Goal: Task Accomplishment & Management: Manage account settings

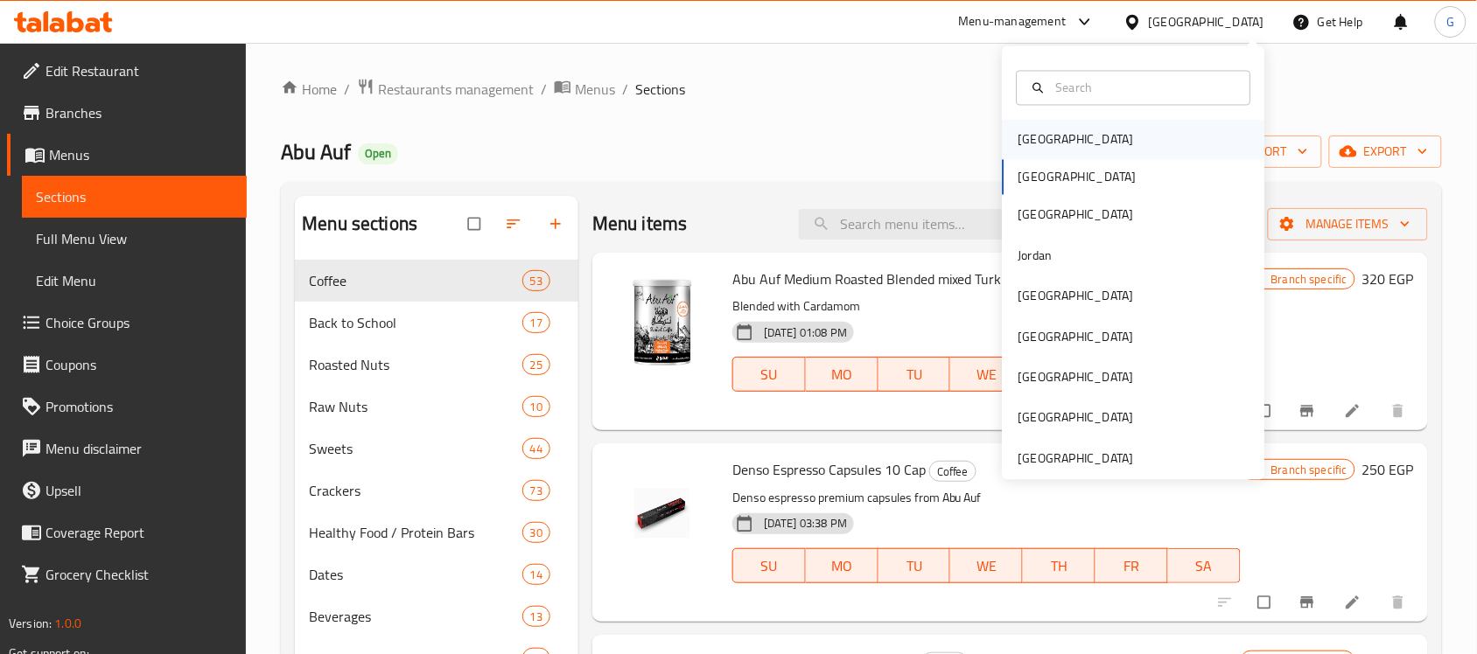
click at [1018, 138] on div "[GEOGRAPHIC_DATA]" at bounding box center [1075, 139] width 115 height 19
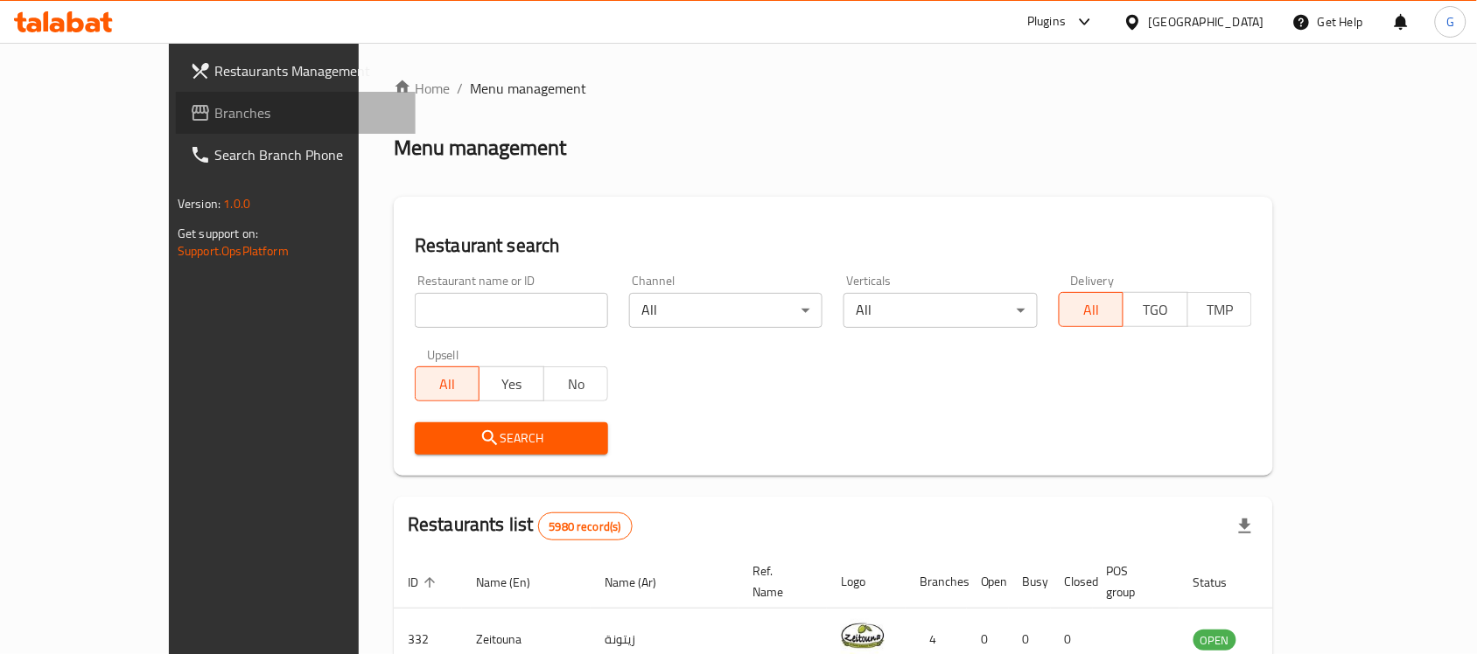
click at [176, 98] on link "Branches" at bounding box center [296, 113] width 240 height 42
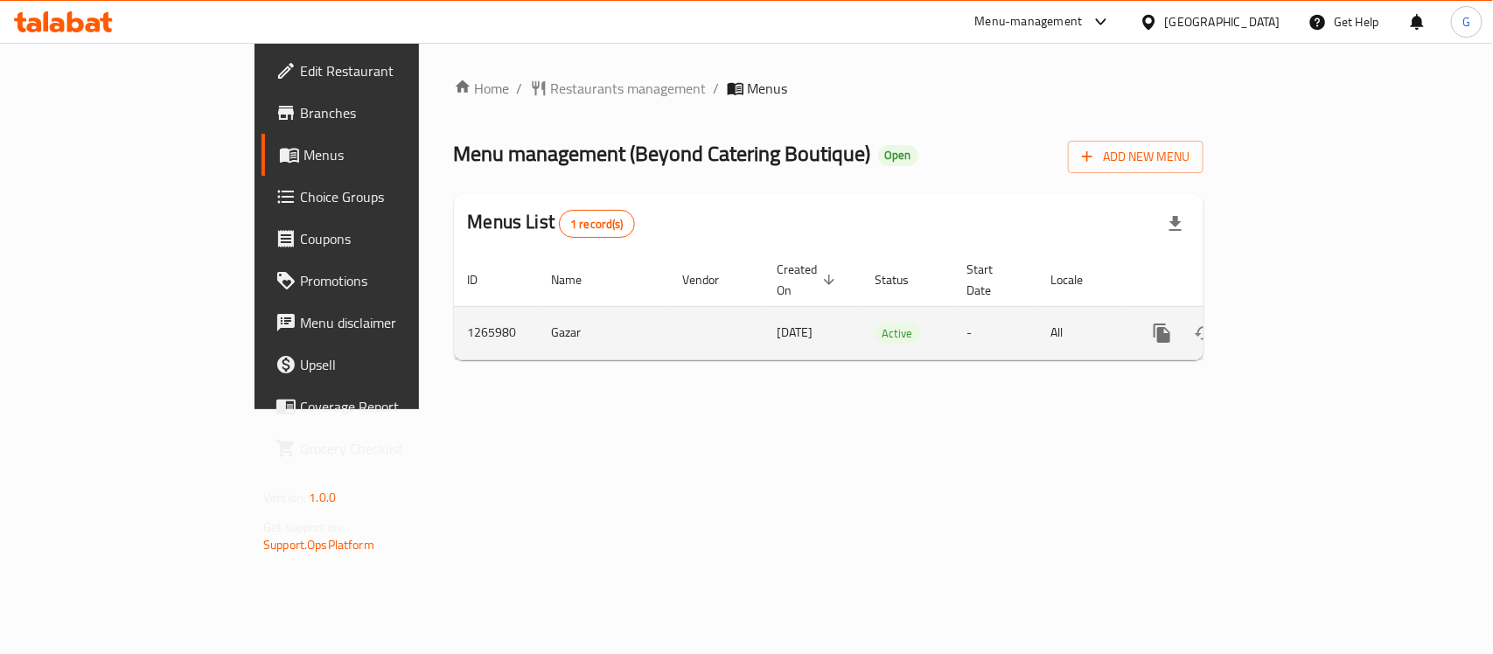
click at [1299, 323] on icon "enhanced table" at bounding box center [1288, 333] width 21 height 21
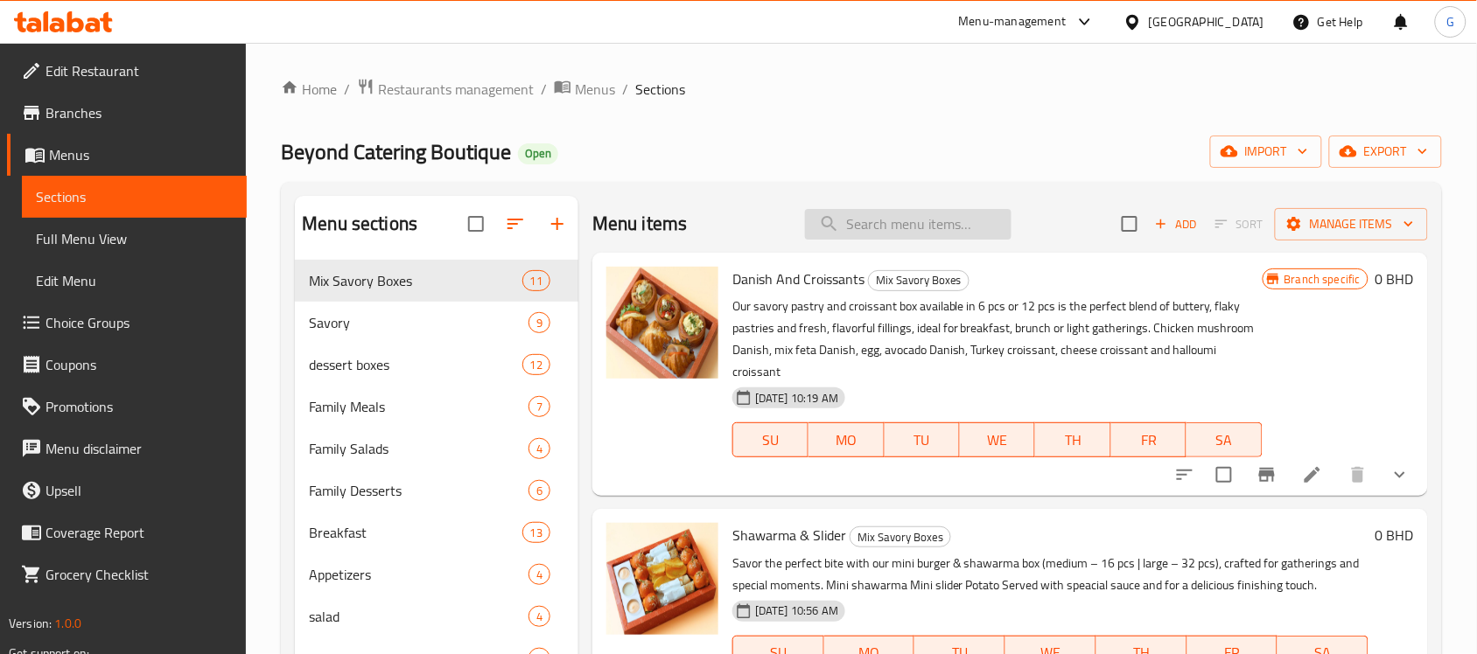
click at [877, 228] on input "search" at bounding box center [908, 224] width 206 height 31
paste input "Signature Pastries"
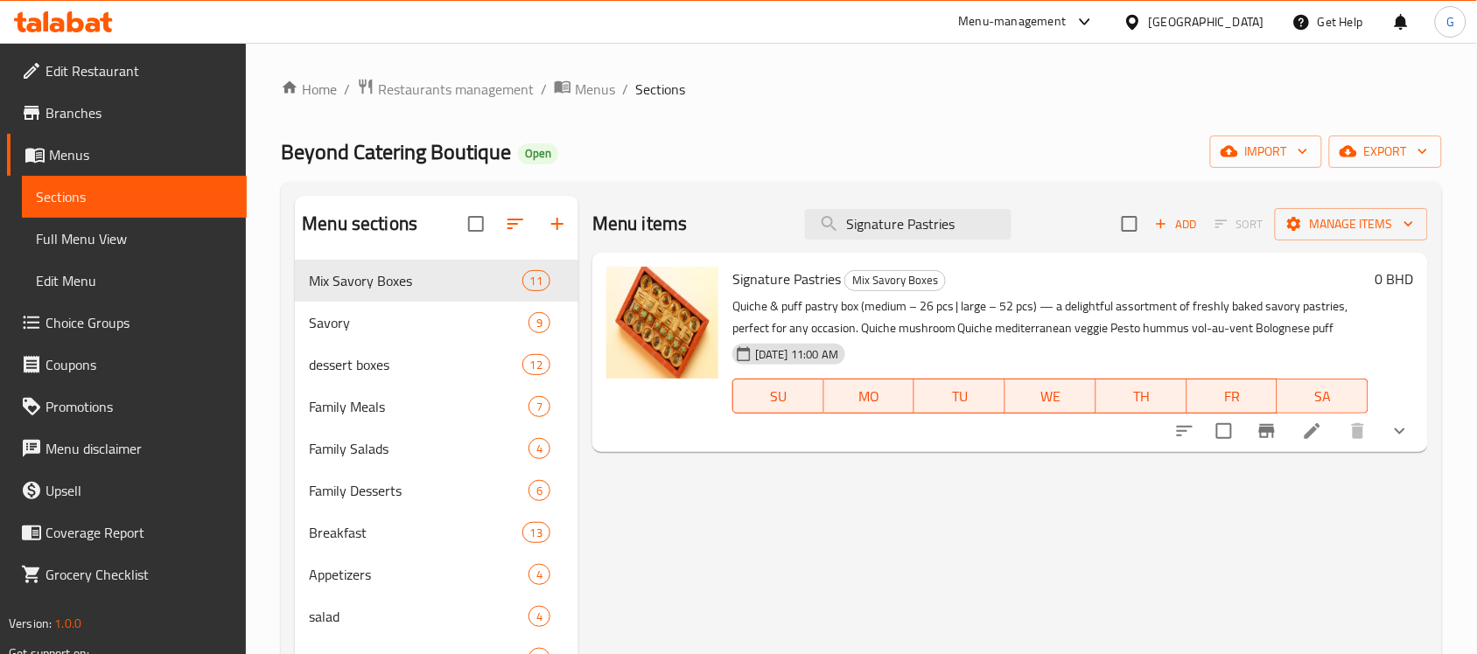
type input "Signature Pastries"
click at [1310, 444] on li at bounding box center [1312, 431] width 49 height 31
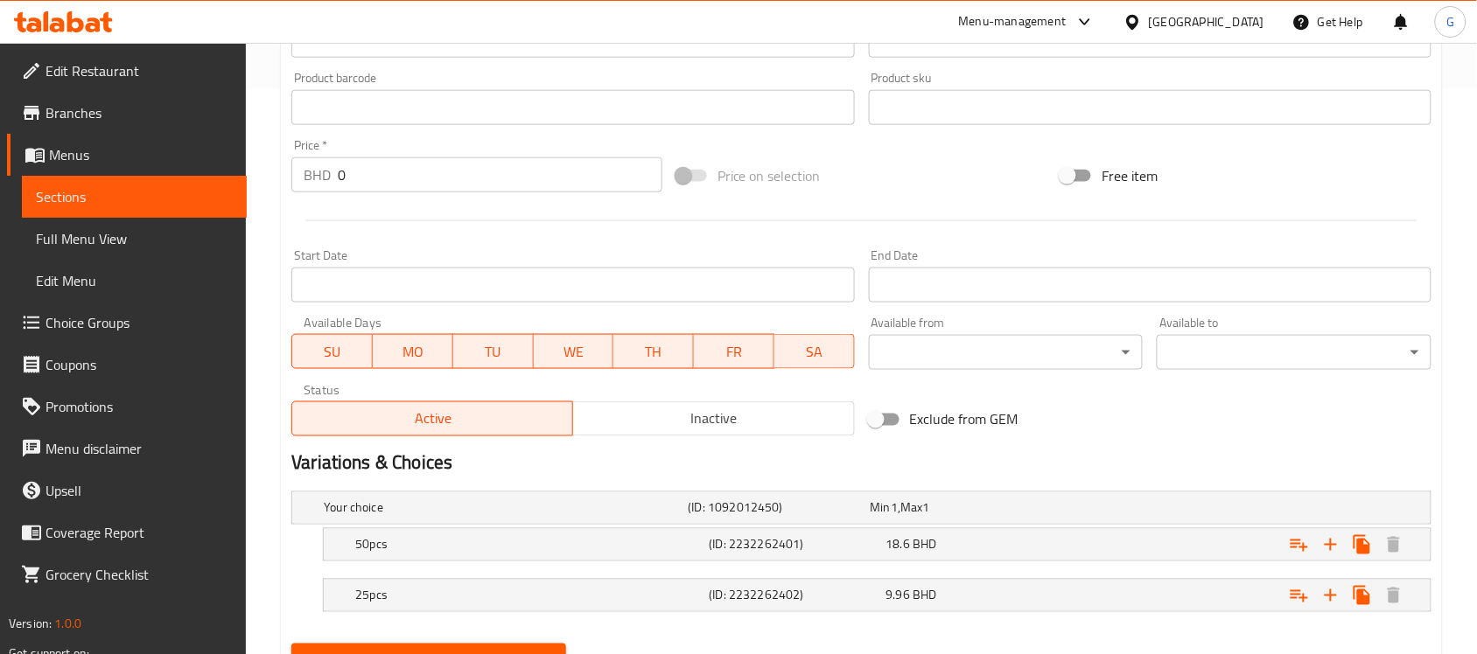
scroll to position [647, 0]
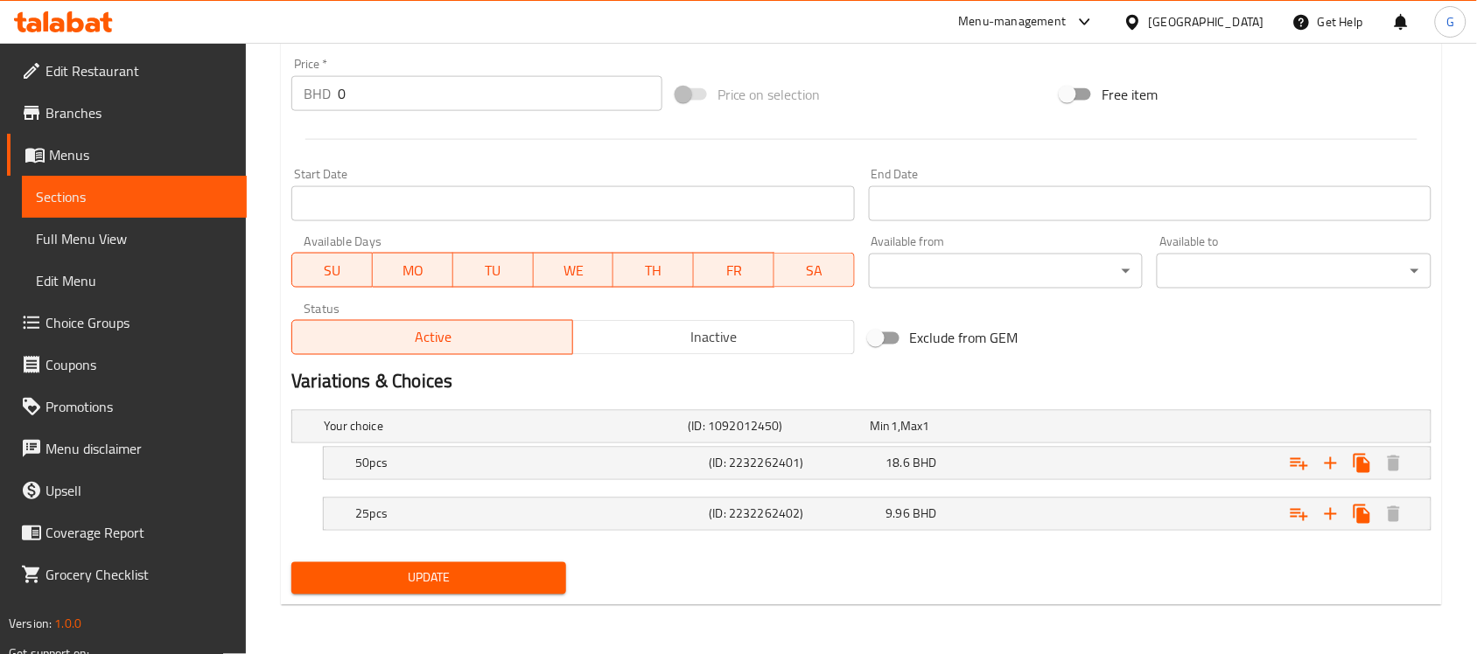
click at [772, 468] on h5 "(ID: 2232262401)" at bounding box center [794, 463] width 170 height 17
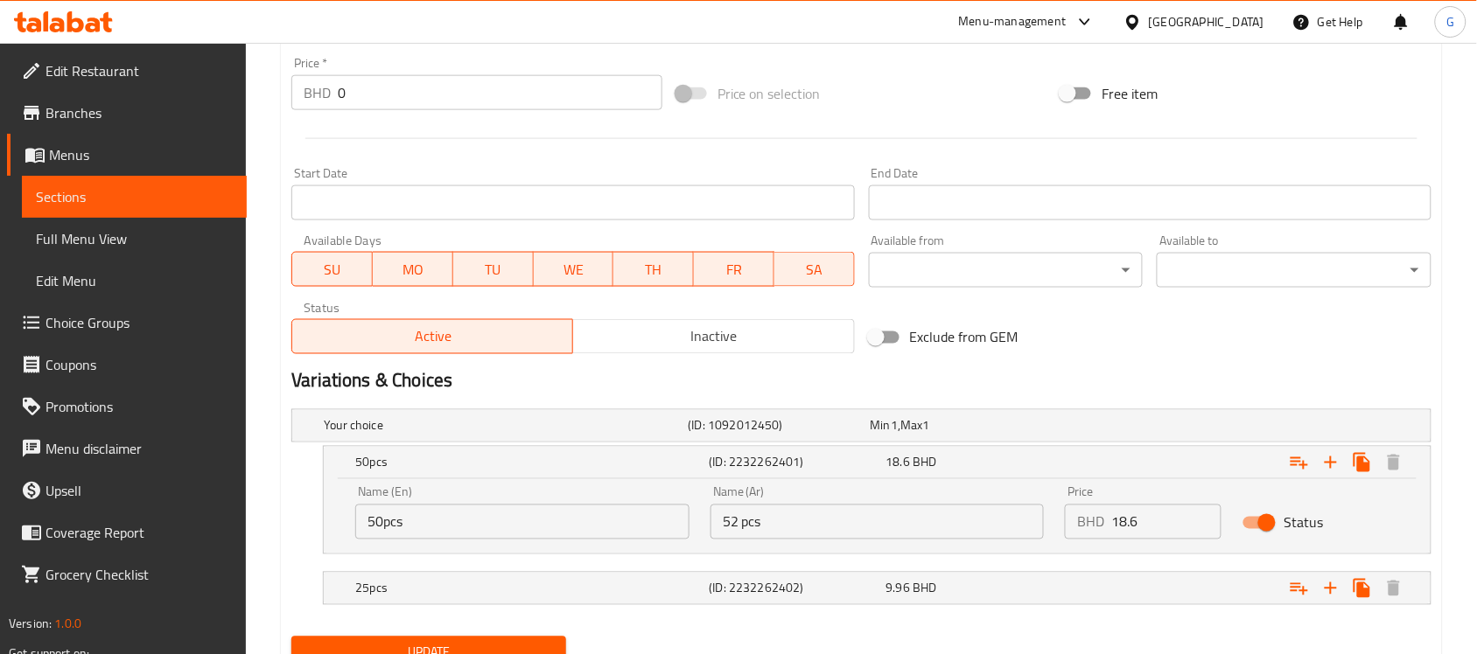
scroll to position [722, 0]
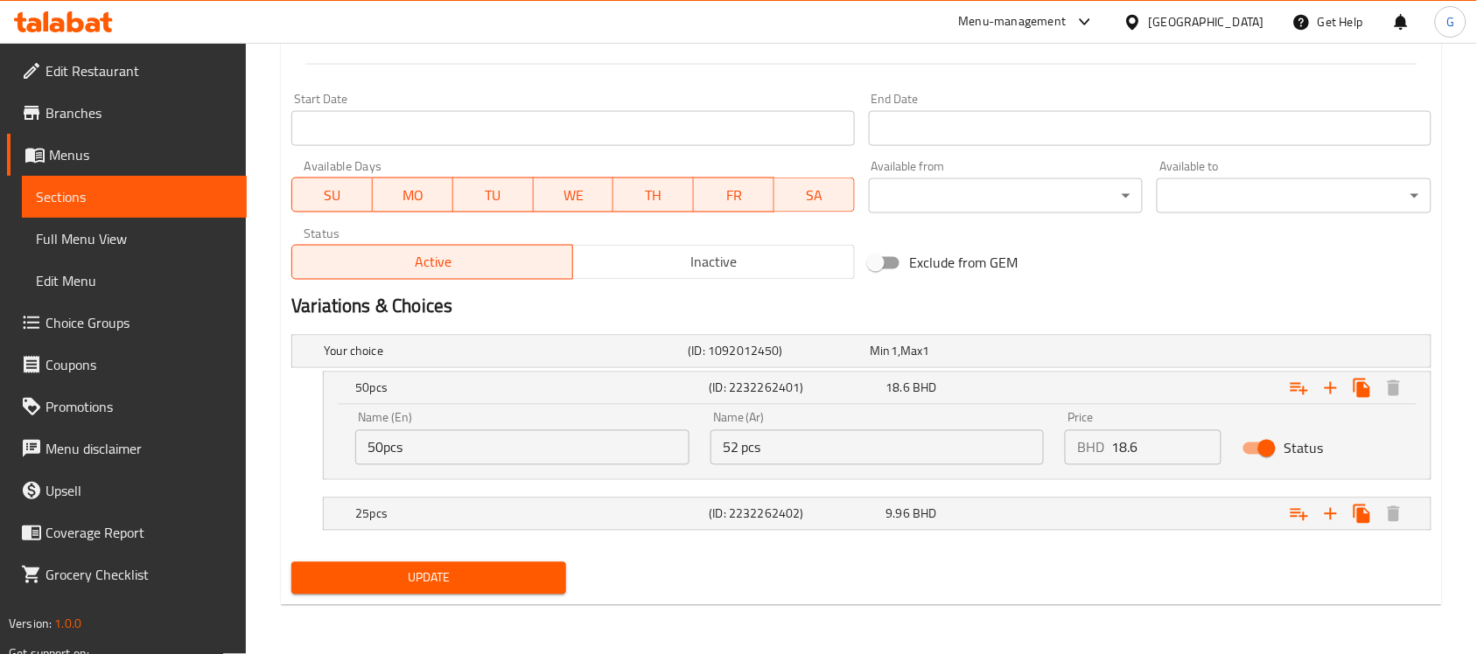
click at [521, 459] on input "50pcs" at bounding box center [522, 447] width 334 height 35
click at [685, 521] on h5 "25pcs" at bounding box center [528, 514] width 346 height 17
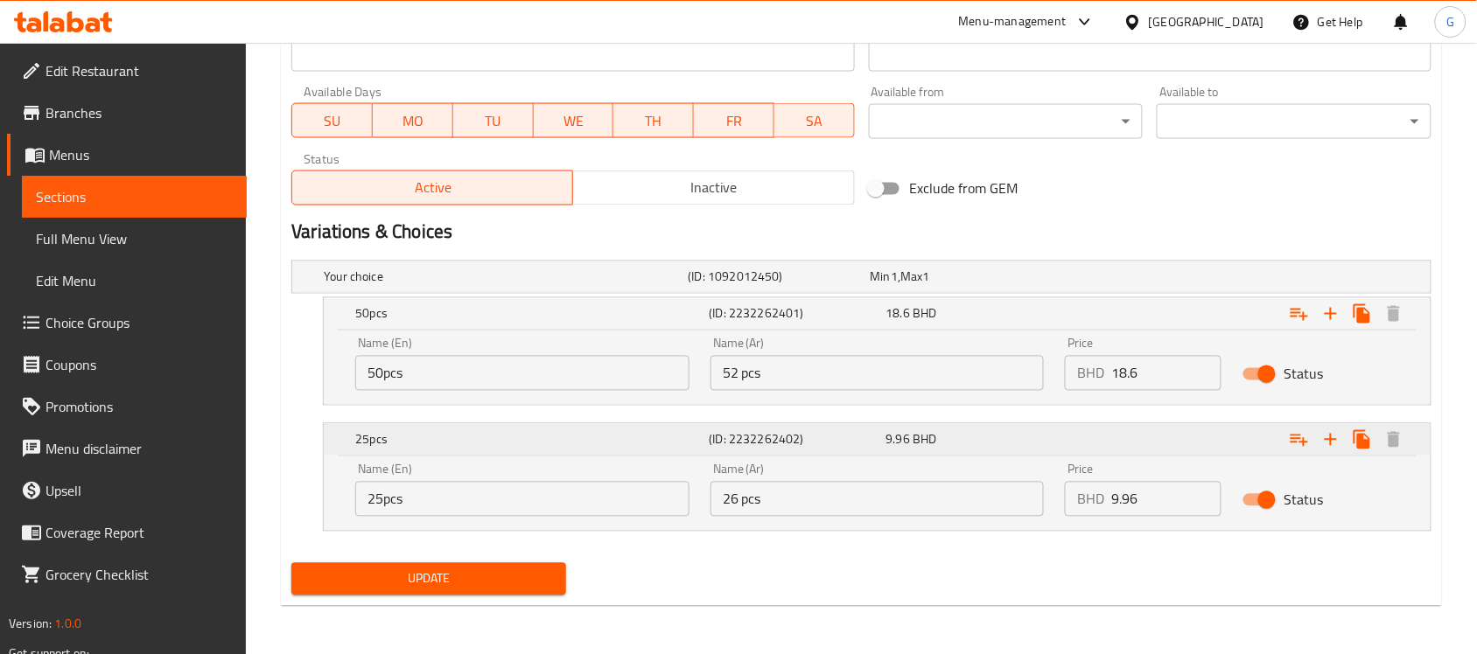
scroll to position [797, 0]
click at [416, 385] on input "50pcs" at bounding box center [522, 372] width 334 height 35
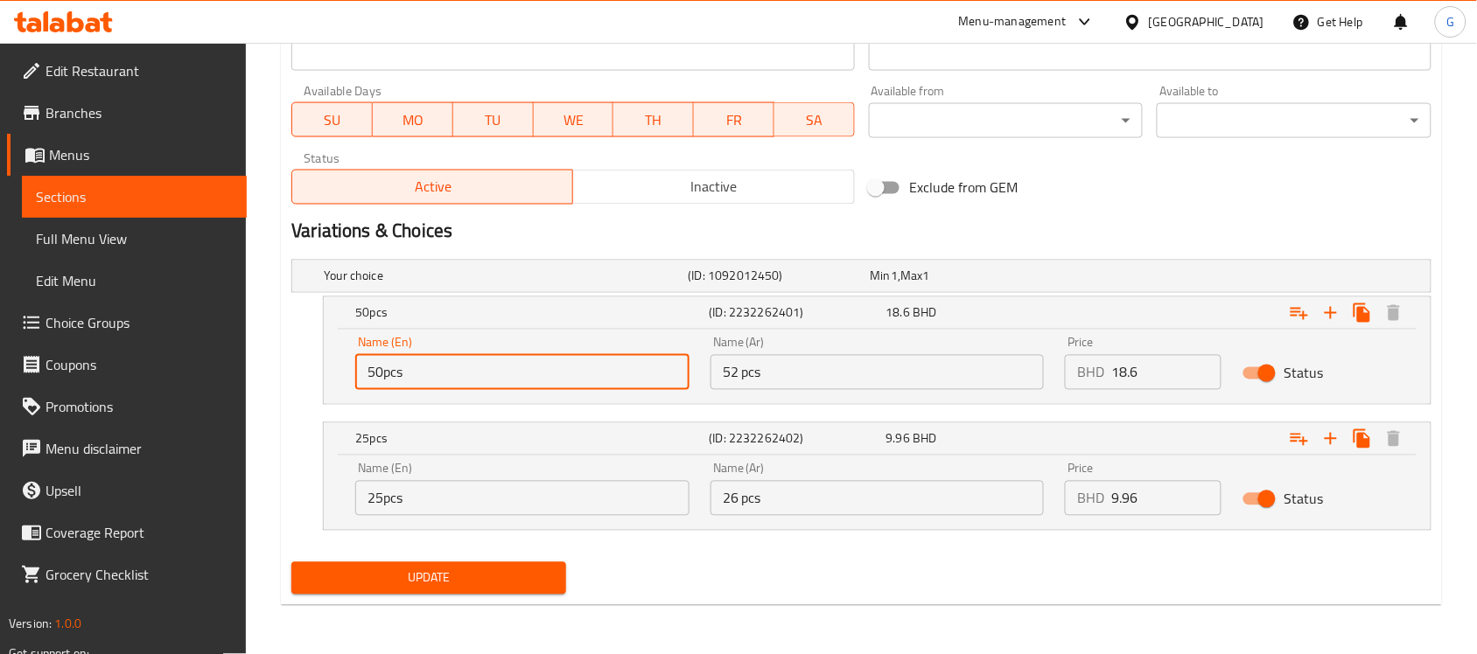
click at [416, 385] on input "50pcs" at bounding box center [522, 372] width 334 height 35
click at [798, 379] on input "52 pcs" at bounding box center [877, 372] width 334 height 35
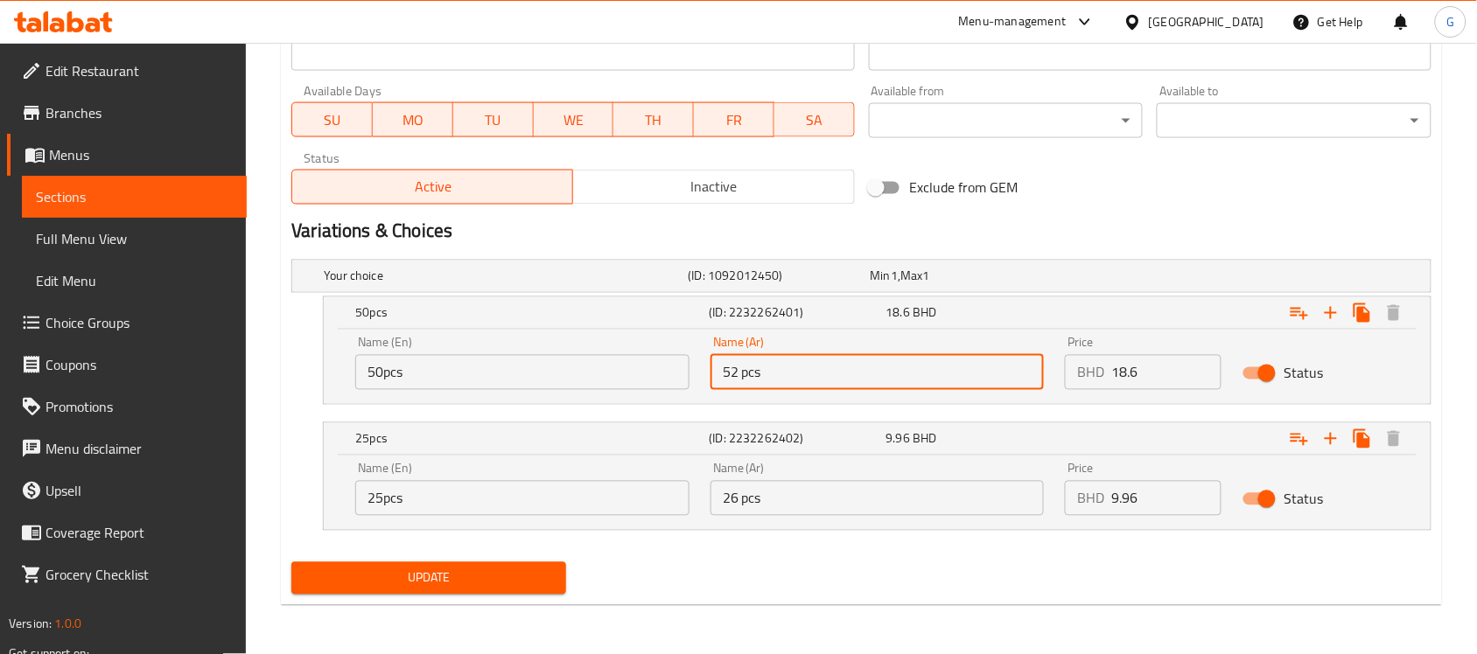
click at [798, 379] on input "52 pcs" at bounding box center [877, 372] width 334 height 35
paste input "0 قطعة"
type input "50 قطعة"
click at [426, 509] on input "25pcs" at bounding box center [522, 498] width 334 height 35
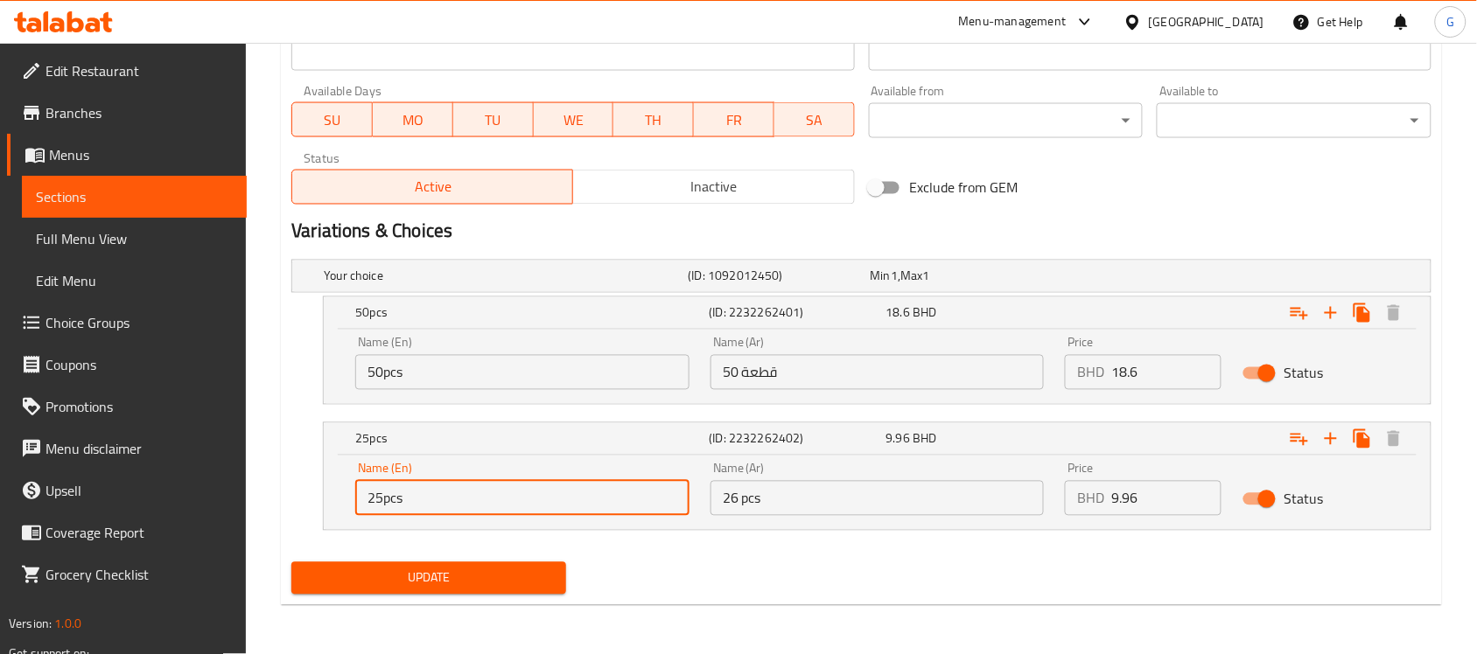
click at [426, 509] on input "25pcs" at bounding box center [522, 498] width 334 height 35
click at [863, 503] on input "26 pcs" at bounding box center [877, 498] width 334 height 35
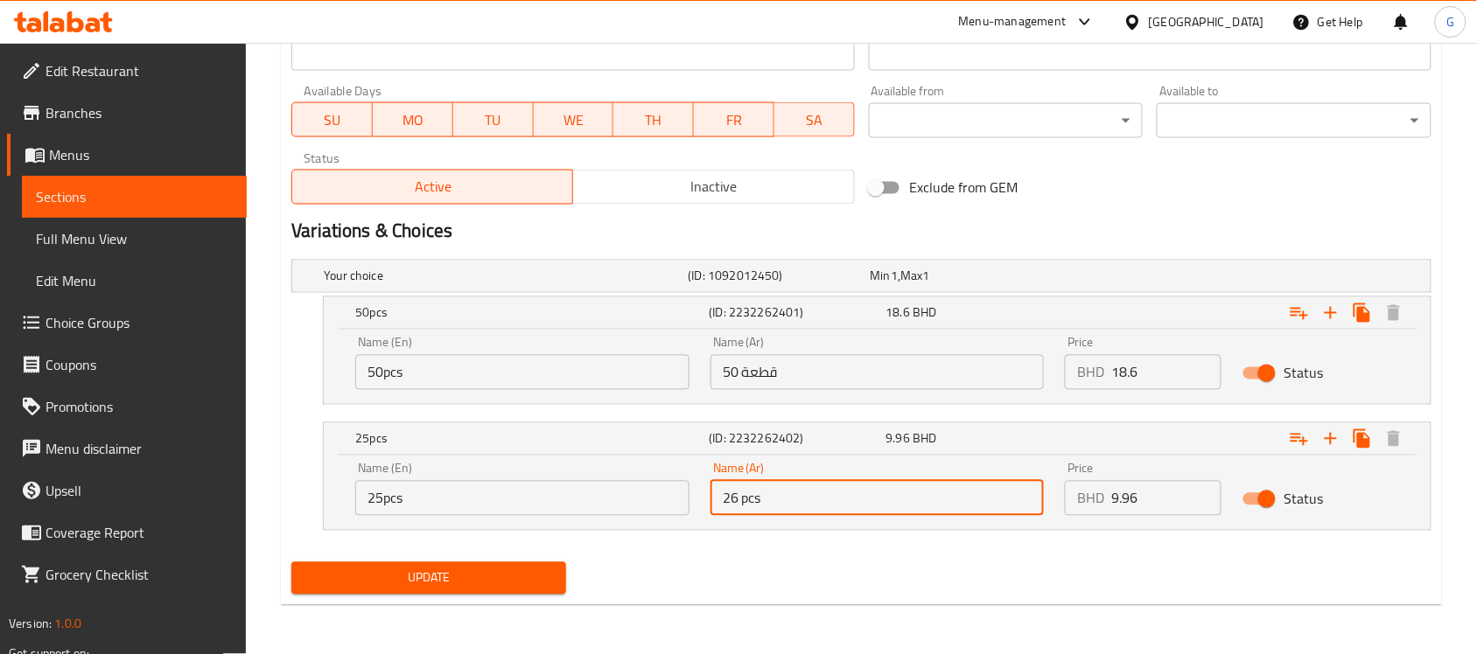
click at [863, 503] on input "26 pcs" at bounding box center [877, 498] width 334 height 35
paste input "5 قطعة"
type input "25 قطعة"
click at [846, 590] on div "Update" at bounding box center [861, 578] width 1154 height 46
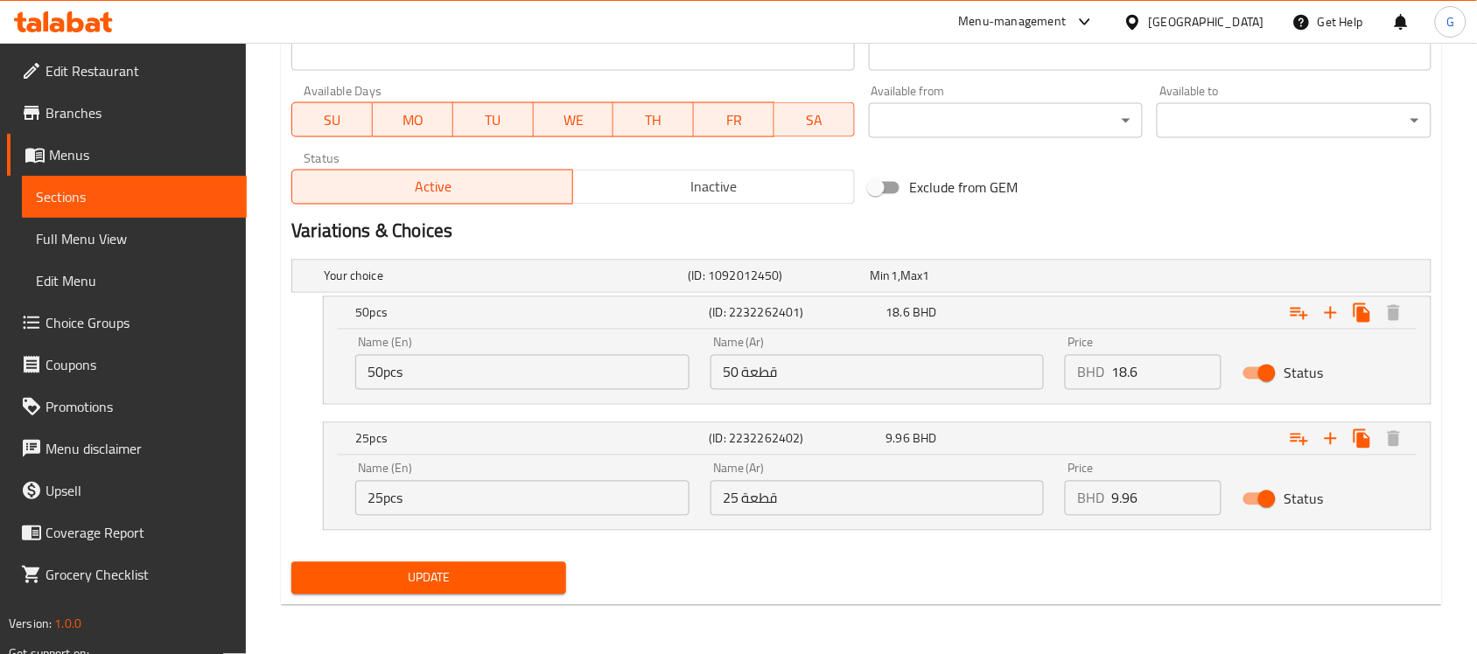
click at [413, 584] on span "Update" at bounding box center [428, 579] width 247 height 22
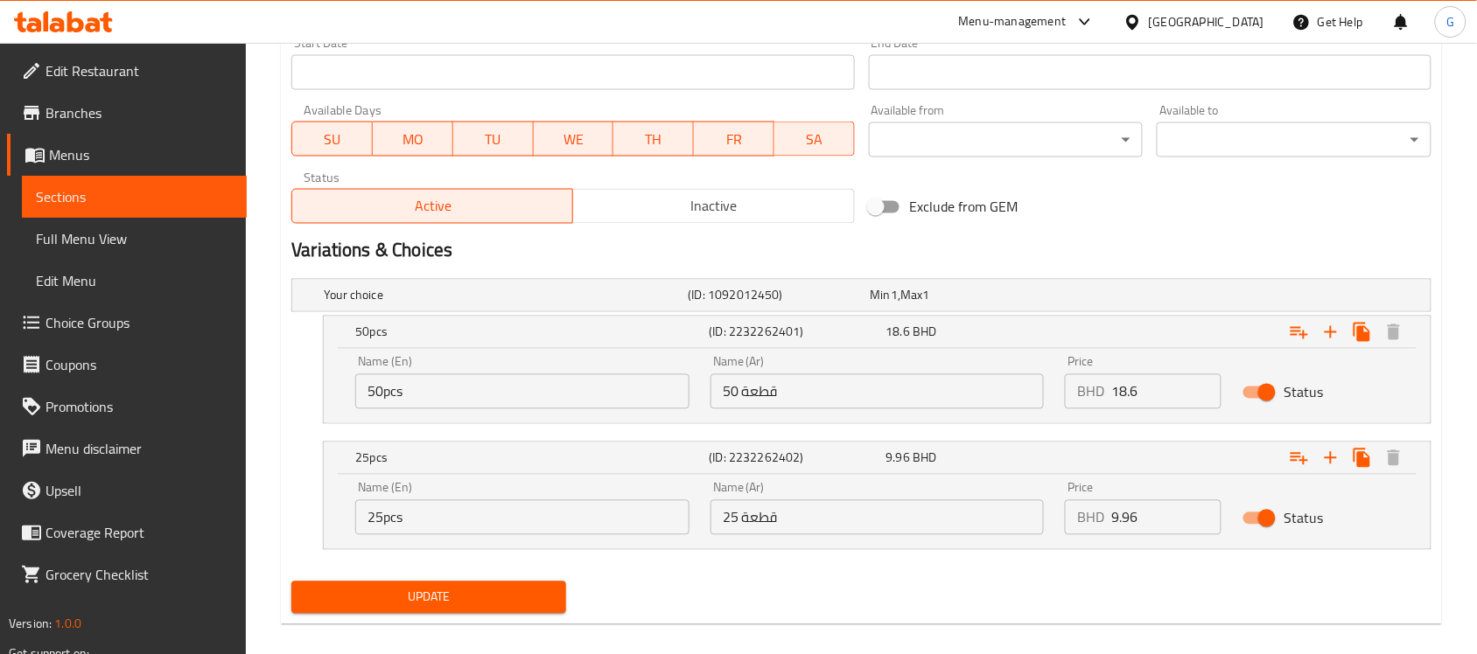
scroll to position [215, 0]
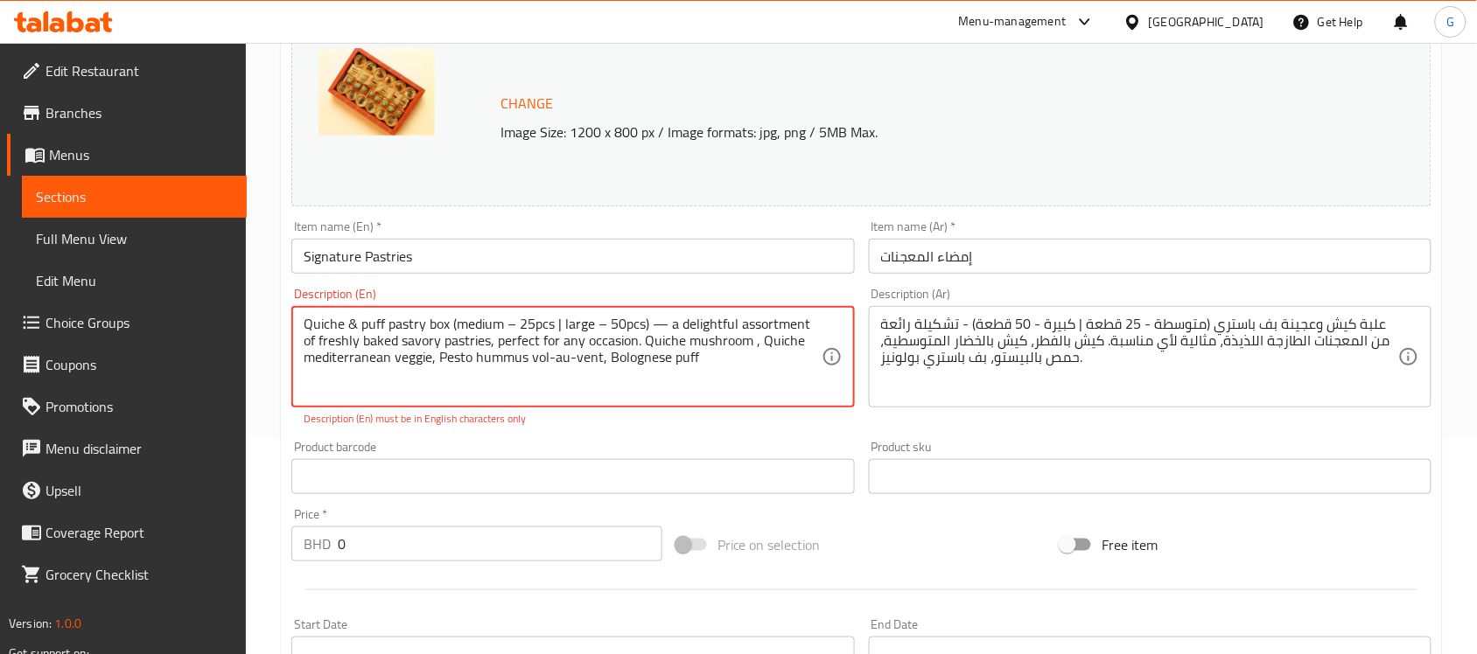
click at [663, 319] on textarea "Quiche & puff pastry box (medium – 25pcs | large – 50pcs) — a delightful assort…" at bounding box center [562, 357] width 517 height 83
click at [700, 254] on input "Signature Pastries" at bounding box center [572, 256] width 562 height 35
click at [501, 381] on textarea "Quiche & puff pastry box (medium – 25pcs | large – 50pcs) a delightful assortme…" at bounding box center [562, 357] width 517 height 83
click at [709, 354] on textarea "Quiche & puff pastry box (medium – 25pcs | large – 50pcs) a delightful assortme…" at bounding box center [562, 357] width 517 height 83
click at [455, 316] on textarea "Quiche & puff pastry box (medium – 25pcs | large – 50pcs) a delightful assortme…" at bounding box center [562, 357] width 517 height 83
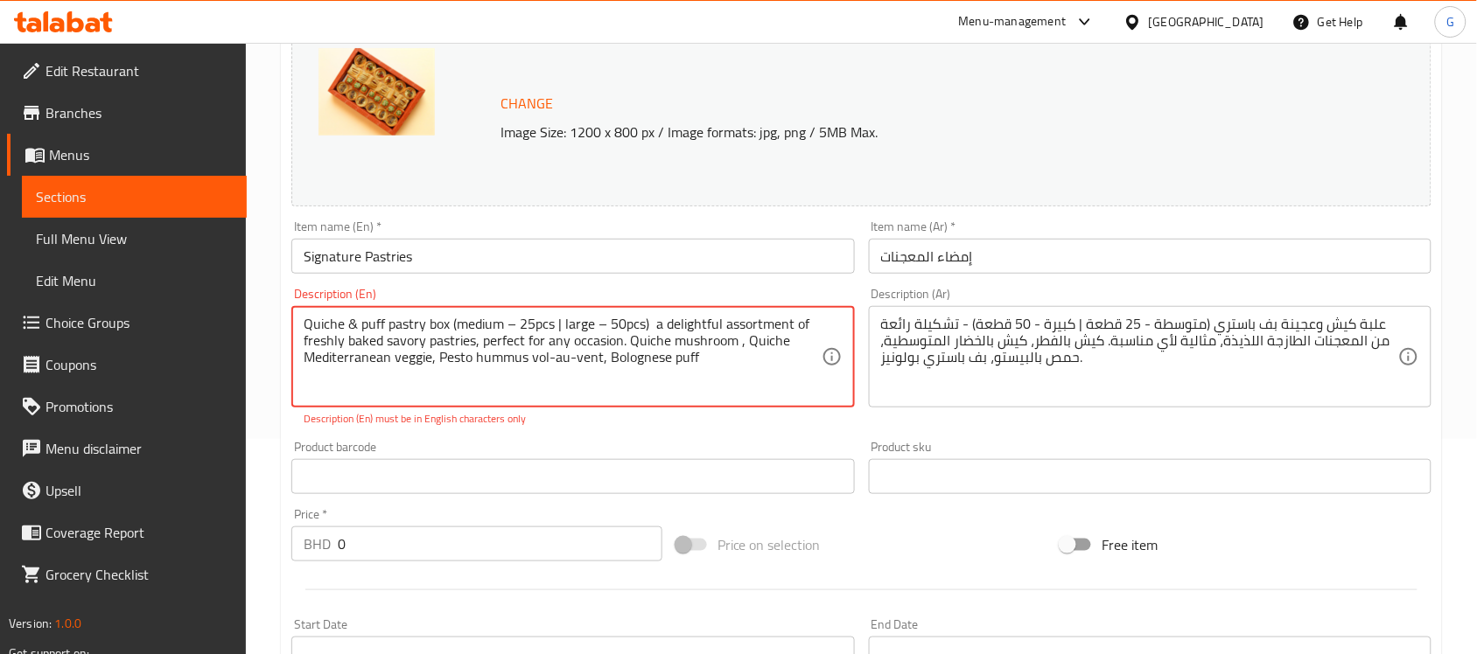
click at [455, 316] on textarea "Quiche & puff pastry box (medium – 25pcs | large – 50pcs) a delightful assortme…" at bounding box center [562, 357] width 517 height 83
type textarea "Quiche & puff pastry box (medium – 25pcs | large – 50pcs) a delightful assortme…"
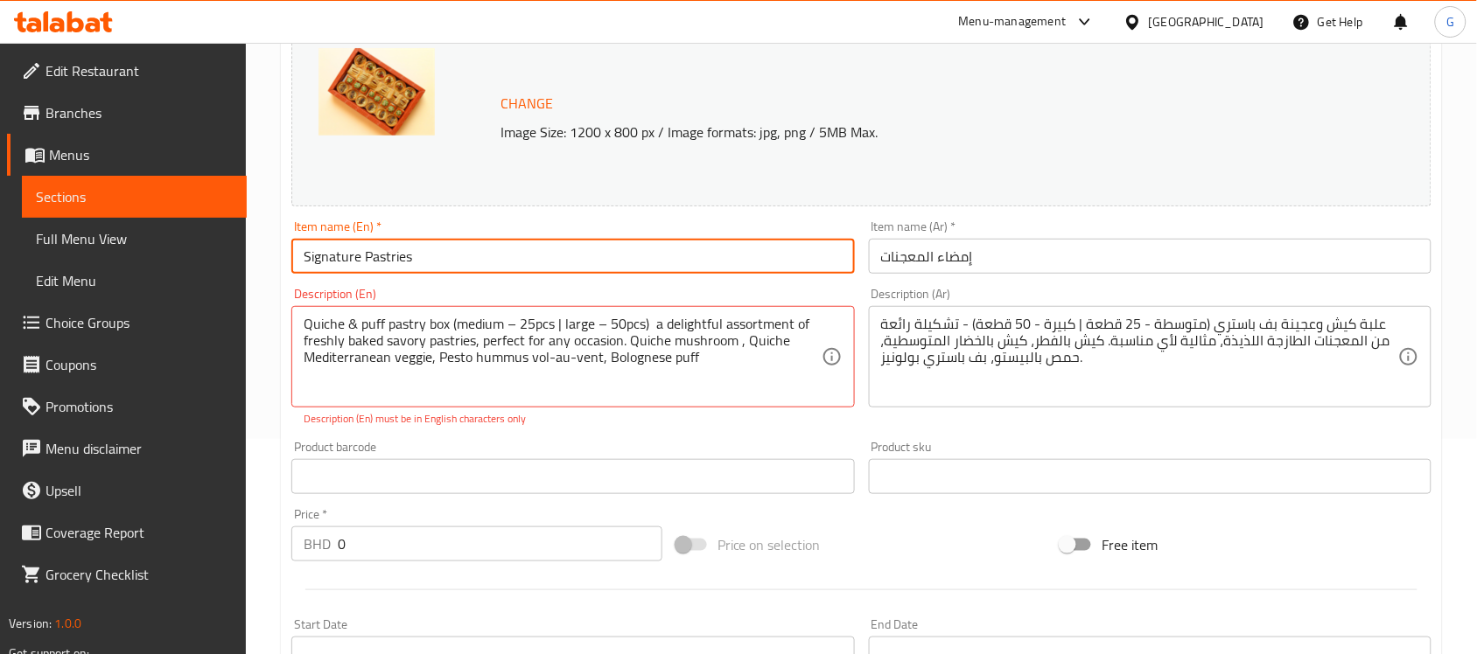
click at [486, 265] on input "Signature Pastries" at bounding box center [572, 256] width 562 height 35
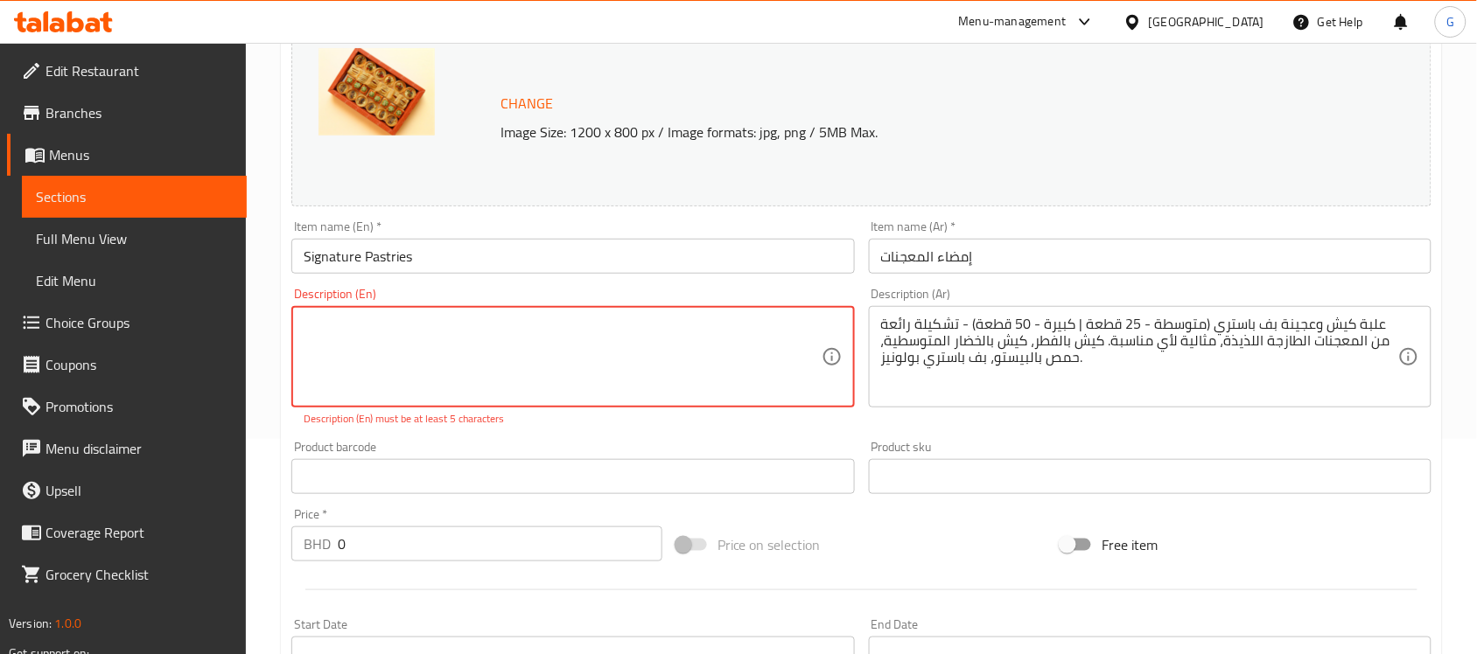
click at [486, 265] on input "Signature Pastries" at bounding box center [572, 256] width 562 height 35
paste textarea "Quiche & puff pastry box (medium – 25pcs | large – 50pcs) a delightful assortme…"
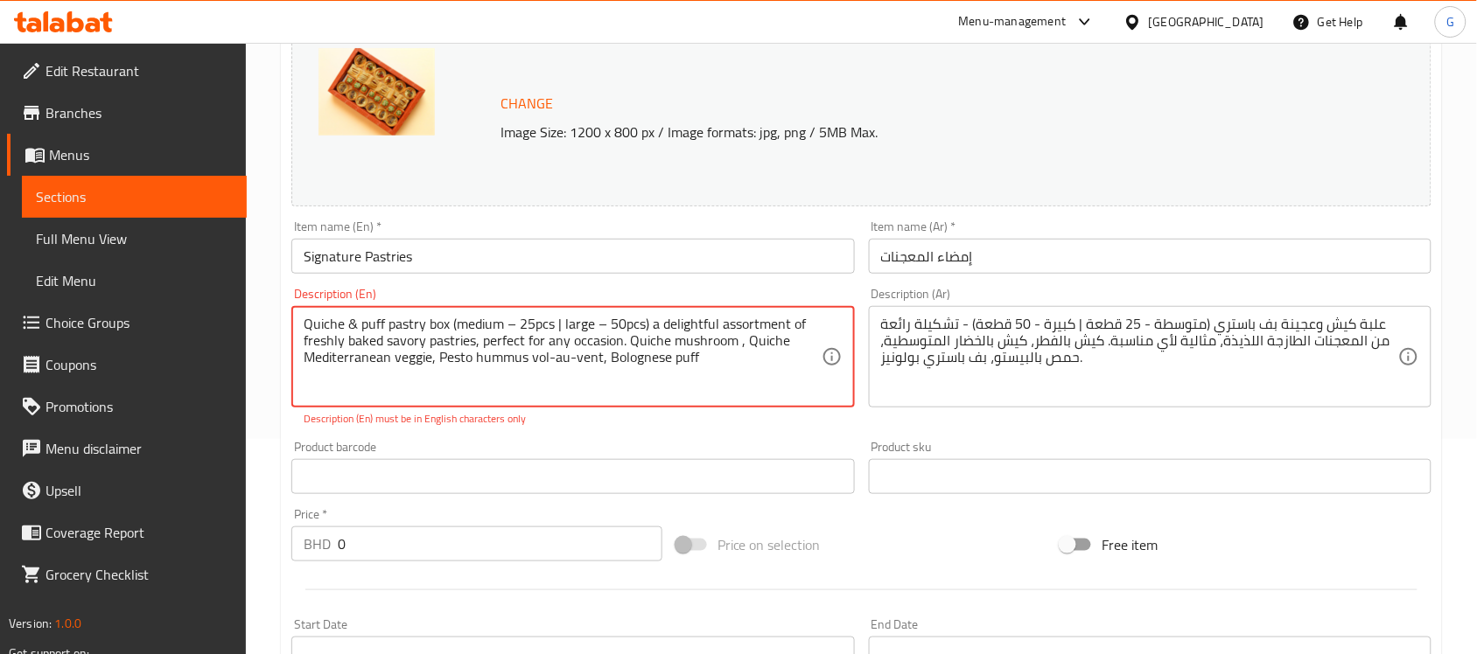
scroll to position [16, 0]
click at [304, 342] on textarea "Quiche & puff pastry box (medium – 25pcs | large – 50pcs) a delightful assortme…" at bounding box center [562, 357] width 517 height 83
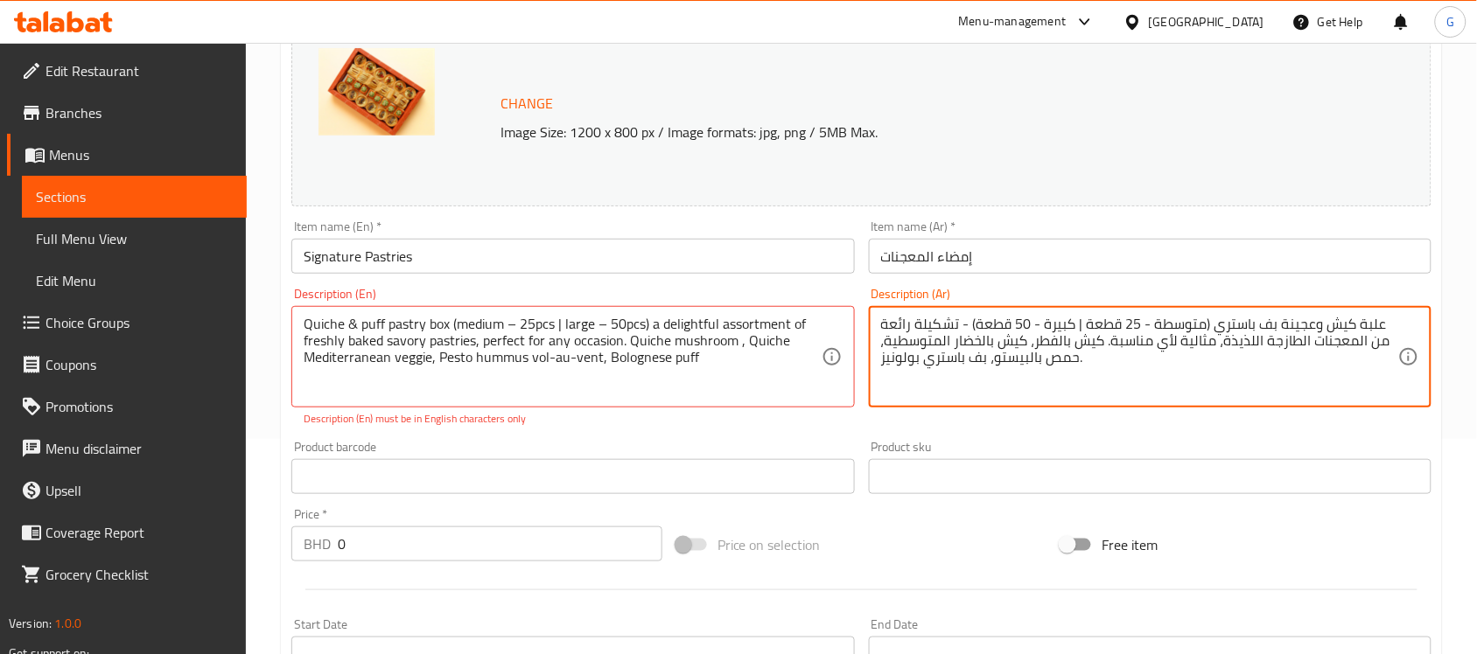
click at [975, 273] on input "إمضاء المعجنات" at bounding box center [1150, 256] width 562 height 35
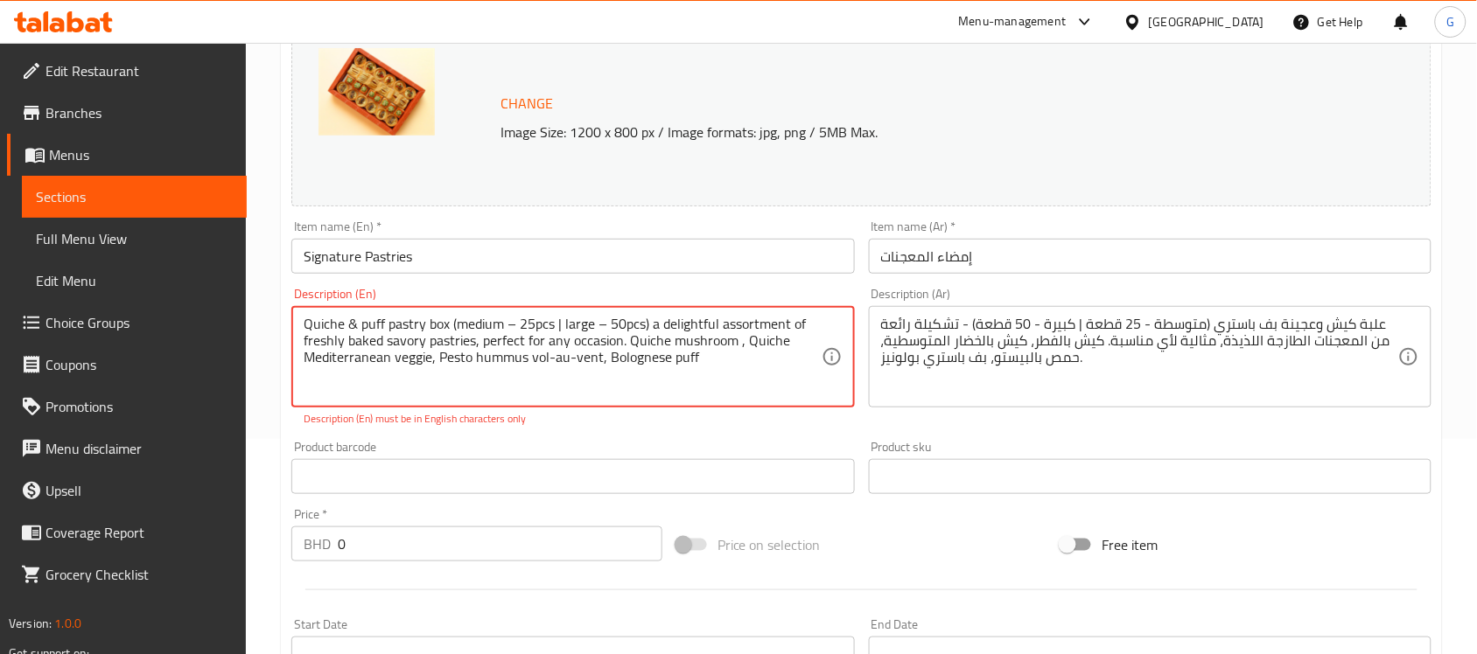
click at [558, 326] on textarea "Quiche & puff pastry box (medium – 25pcs | large – 50pcs) a delightful assortme…" at bounding box center [562, 357] width 517 height 83
click at [562, 324] on textarea "Quiche & puff pastry box (medium – 25pcs | large – 50pcs) a delightful assortme…" at bounding box center [562, 357] width 517 height 83
click at [1090, 315] on div "علبة كيش وعجينة بف باستري (متوسطة - 25 قطعة | كبيرة - 50 قطعة) - تشكيلة رائعة م…" at bounding box center [1150, 356] width 562 height 101
click at [558, 320] on textarea "Quiche & puff pastry box (medium – 25pcs large – 50pcs) a delightful assortment…" at bounding box center [562, 357] width 517 height 83
click at [346, 320] on textarea "Quiche & puff pastry box (medium – 25pcs large – 50pcs) a delightful assortment…" at bounding box center [562, 357] width 517 height 83
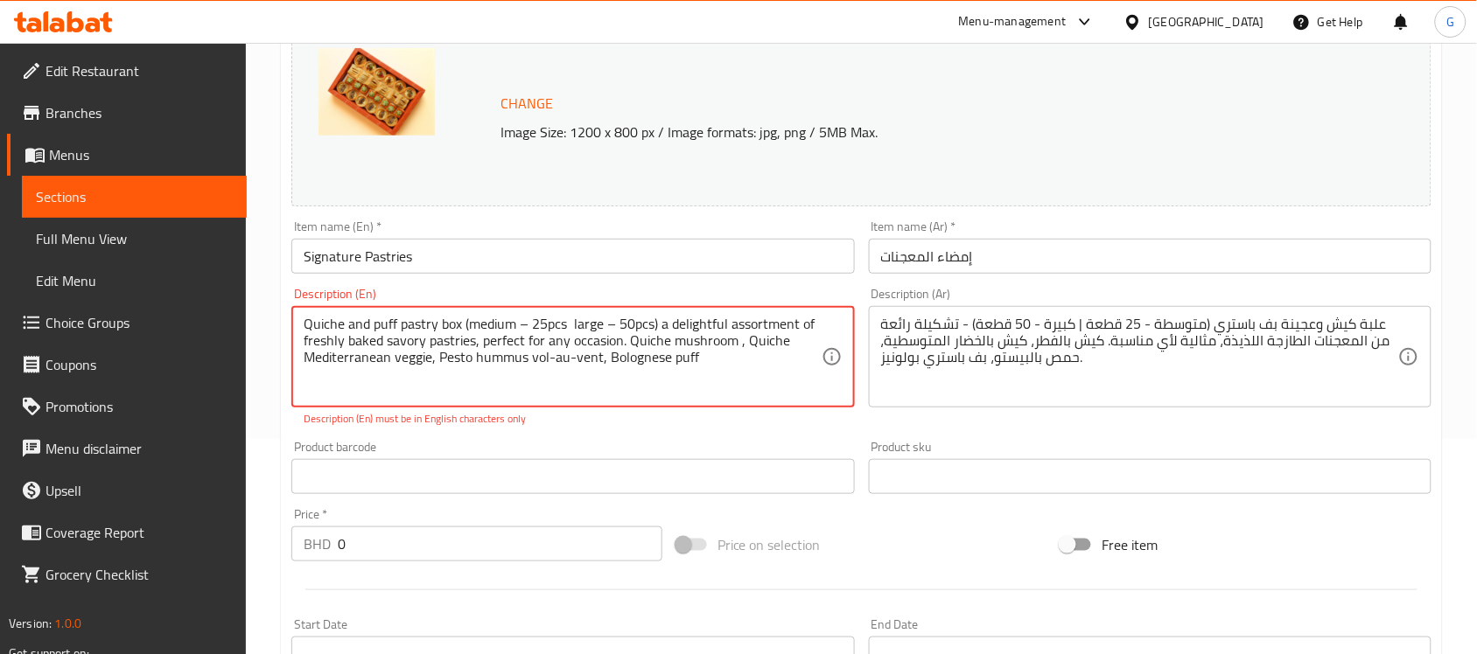
click at [599, 385] on textarea "Quiche and puff pastry box (medium – 25pcs large – 50pcs) a delightful assortme…" at bounding box center [562, 357] width 517 height 83
click at [597, 364] on textarea "Quiche and puff pastry box (medium – 25pcs large – 50pcs) a delightful assortme…" at bounding box center [562, 357] width 517 height 83
click at [679, 441] on div "Product barcode Product barcode" at bounding box center [572, 467] width 562 height 53
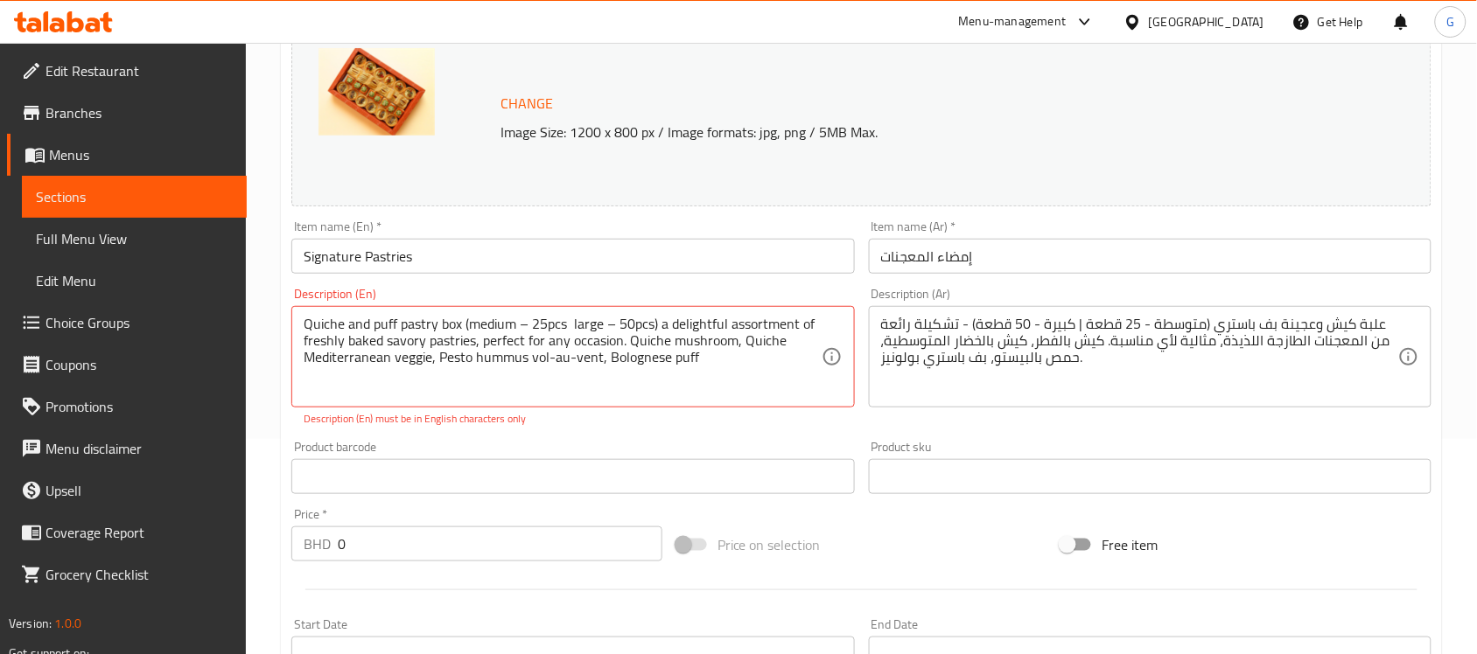
click at [1389, 287] on div "Description (Ar) علبة كيش وعجينة بف باستري (متوسطة - 25 قطعة | كبيرة - 50 قطعة)…" at bounding box center [1150, 357] width 576 height 153
click at [473, 318] on textarea "Quiche and puff pastry box (medium – 25pcs large – 50pcs) a delightful assortme…" at bounding box center [562, 357] width 517 height 83
paste textarea "medium, 25pcs large,50pcs"
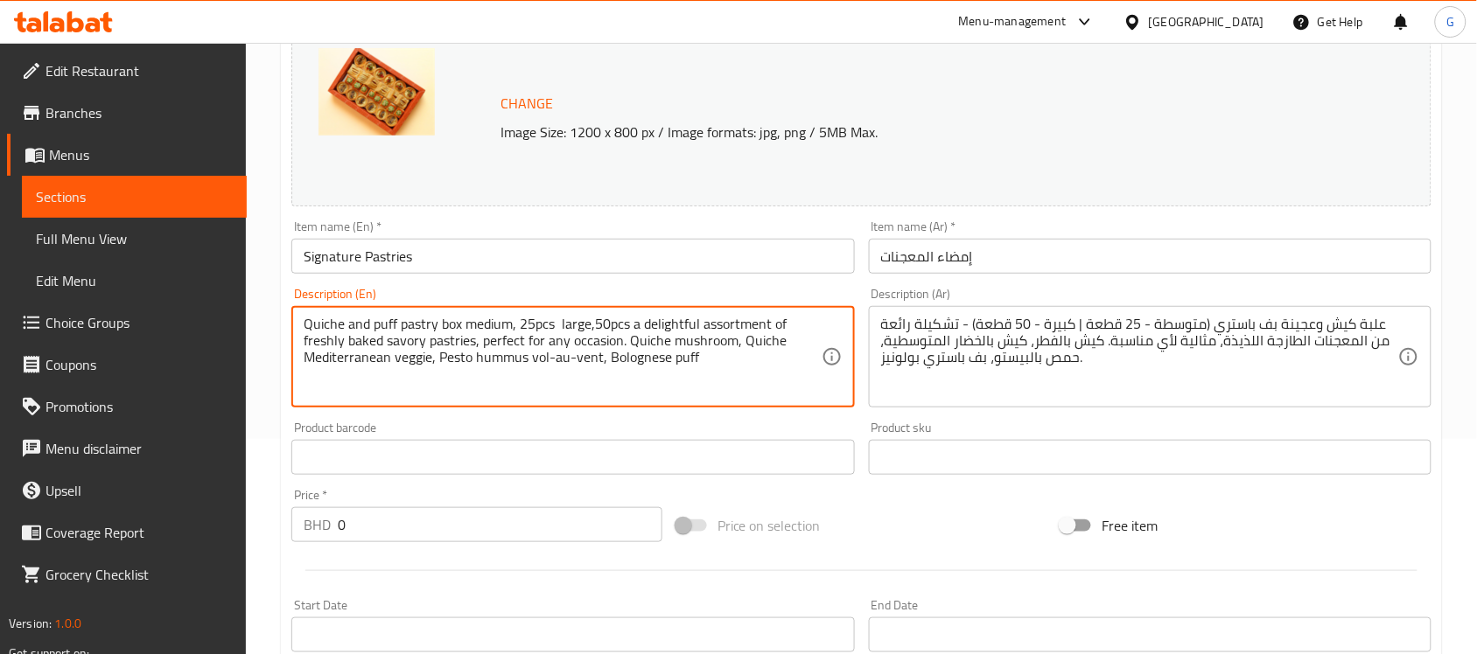
type textarea "Quiche and puff pastry box medium, 25pcs large,50pcs a delightful assortment of…"
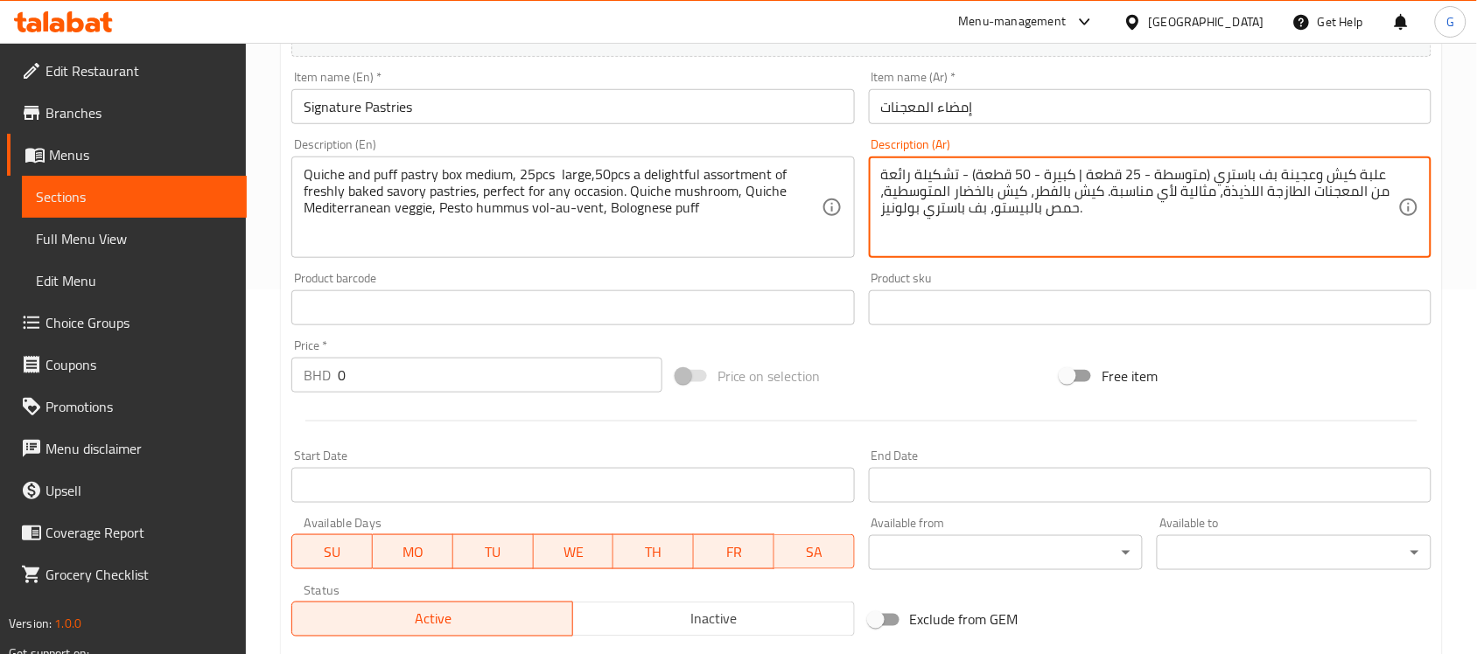
scroll to position [360, 0]
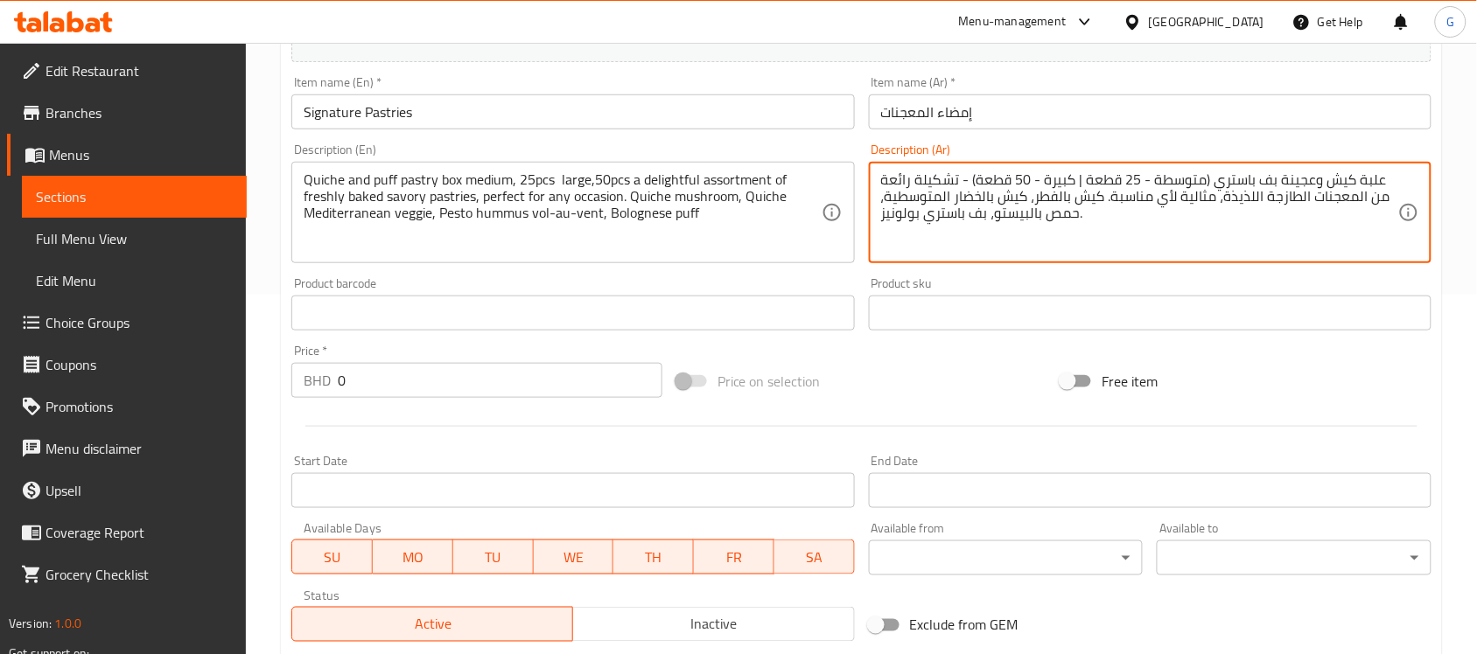
click at [1003, 106] on input "إمضاء المعجنات" at bounding box center [1150, 111] width 562 height 35
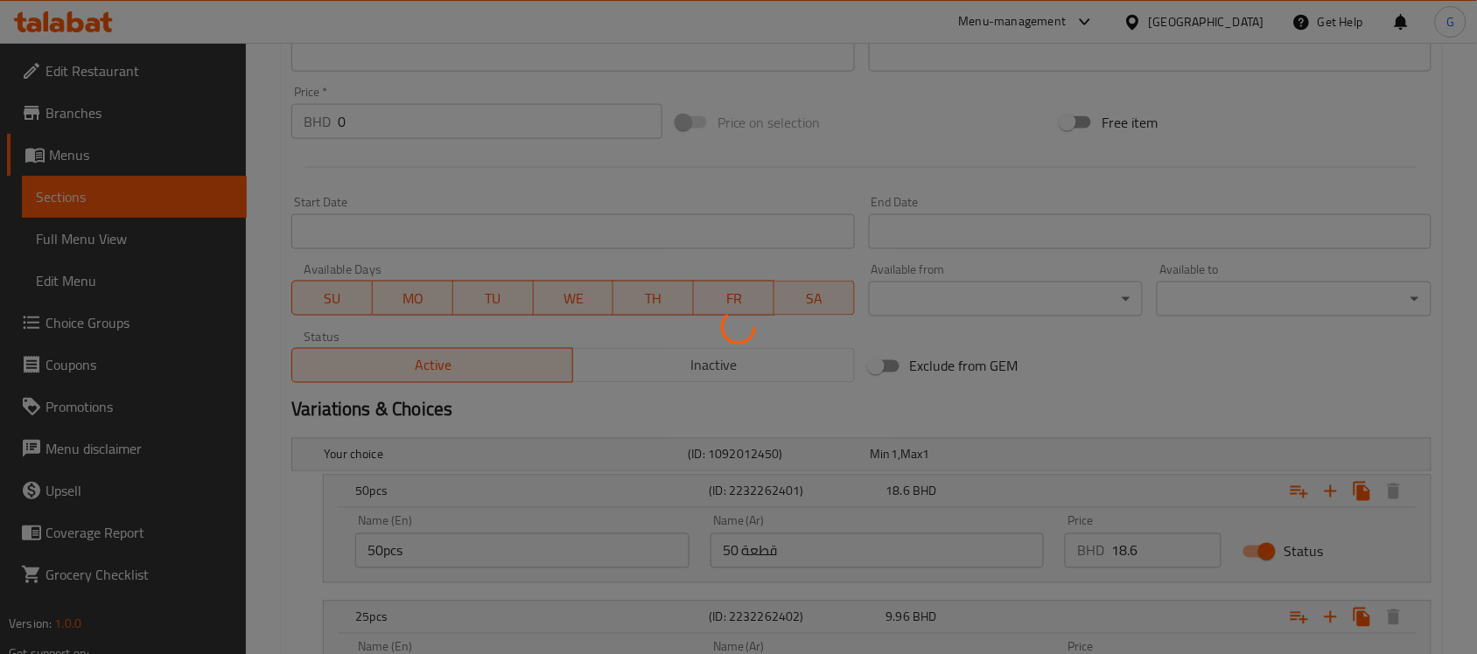
scroll to position [797, 0]
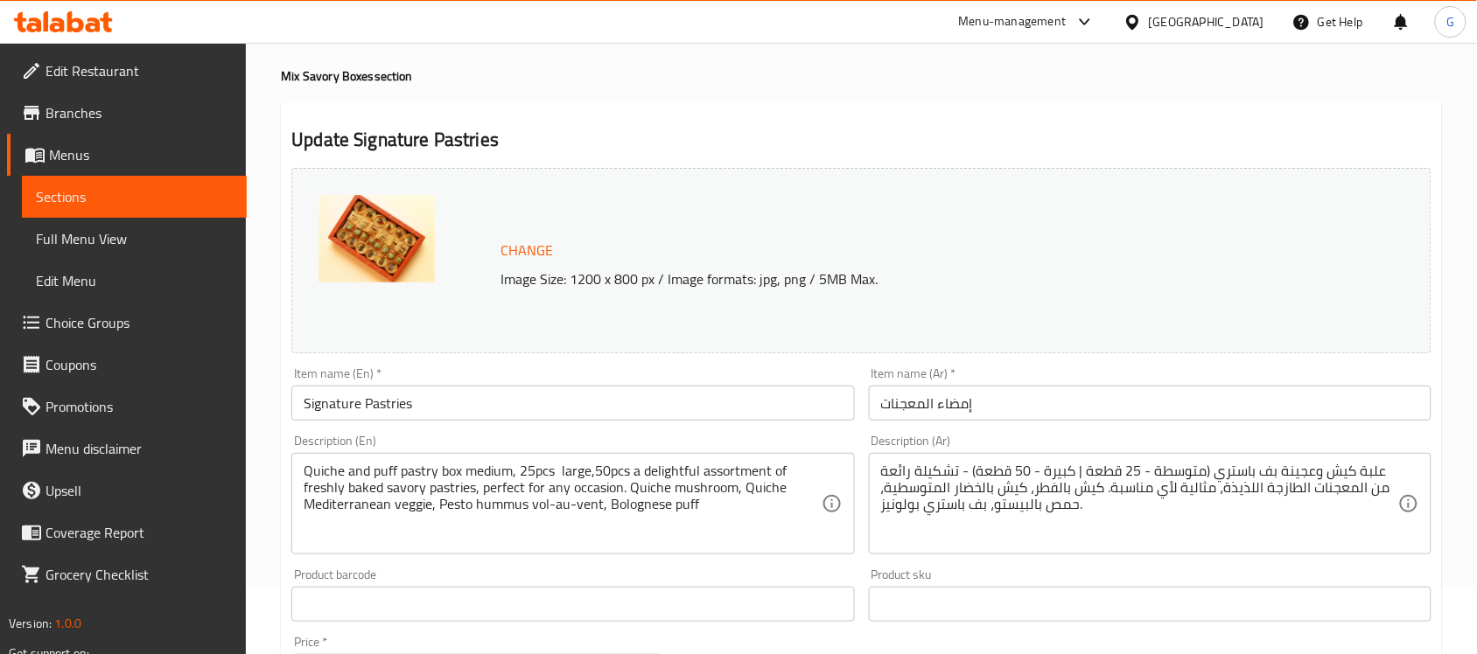
scroll to position [0, 0]
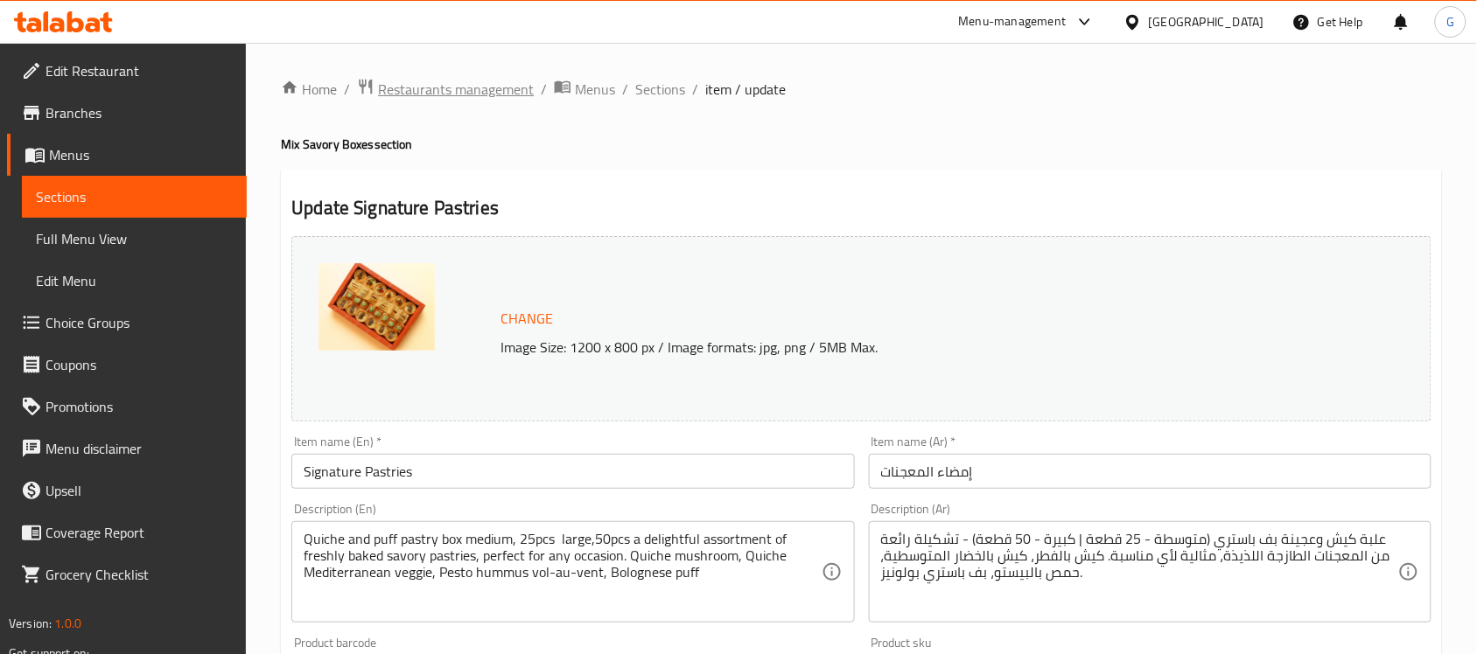
click at [474, 90] on span "Restaurants management" at bounding box center [456, 89] width 156 height 21
